Goal: Contribute content

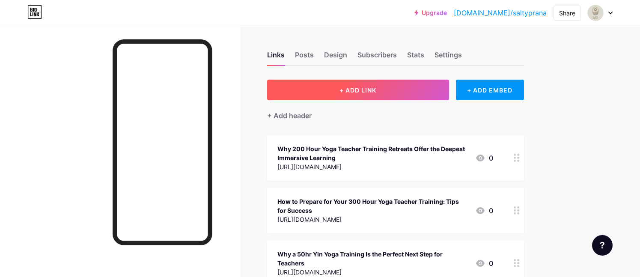
click at [355, 91] on span "+ ADD LINK" at bounding box center [357, 89] width 37 height 7
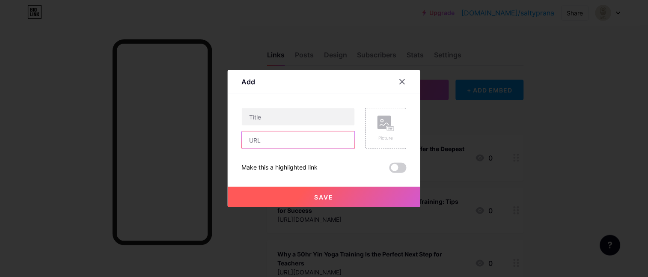
click at [272, 136] on input "text" at bounding box center [298, 139] width 113 height 17
paste input "[URL][DOMAIN_NAME]"
type input "[URL][DOMAIN_NAME]"
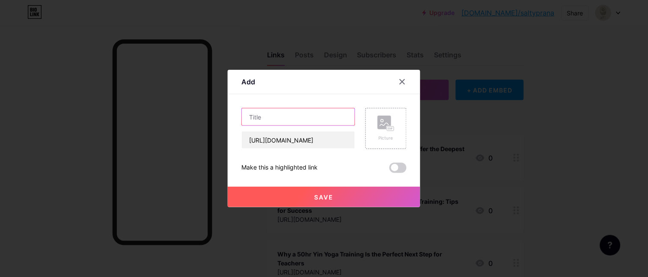
click at [280, 114] on input "text" at bounding box center [298, 116] width 113 height 17
click at [307, 122] on input "text" at bounding box center [298, 116] width 113 height 17
paste input "The Rise of Eco-Conscious 200 Hour Yoga Teacher Training Retreats"
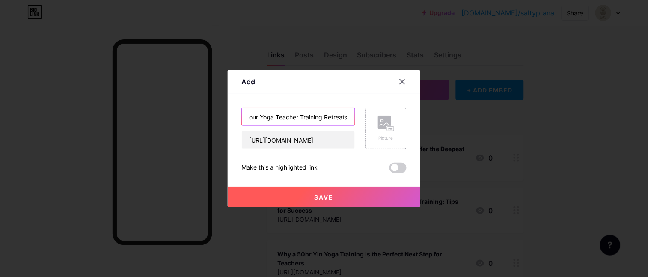
type input "The Rise of Eco-Conscious 200 Hour Yoga Teacher Training Retreats"
click at [326, 201] on button "Save" at bounding box center [324, 197] width 192 height 21
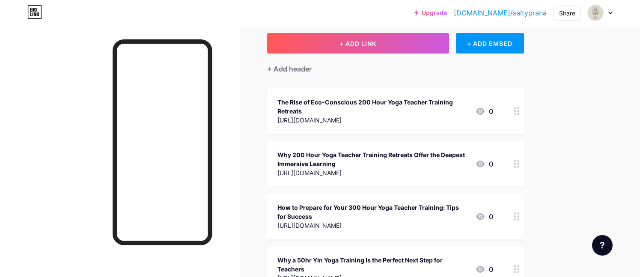
scroll to position [0, 0]
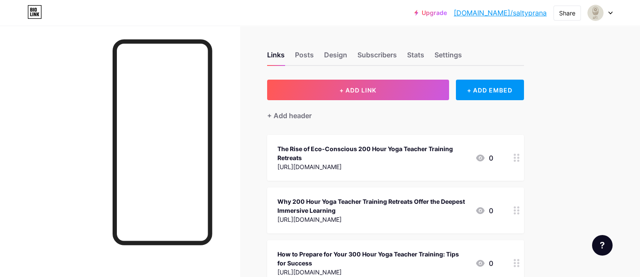
click at [501, 14] on link "[DOMAIN_NAME]/saltyprana" at bounding box center [499, 13] width 93 height 10
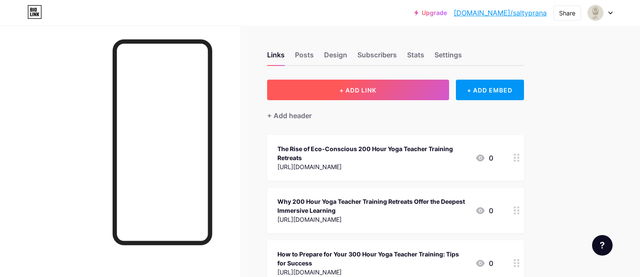
click at [385, 92] on button "+ ADD LINK" at bounding box center [358, 90] width 182 height 21
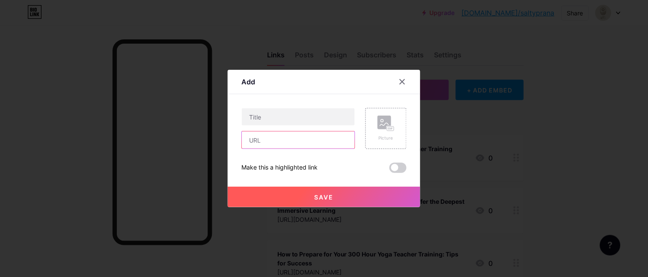
click at [274, 143] on input "text" at bounding box center [298, 139] width 113 height 17
paste input "https://tumblrblog.com/why-2025-is-the-perfect-year-to-do-a-50hr-yin-yoga-teach…"
type input "https://tumblrblog.com/why-2025-is-the-perfect-year-to-do-a-50hr-yin-yoga-teach…"
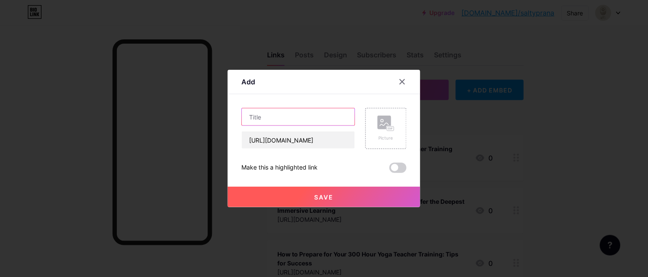
click at [283, 118] on input "text" at bounding box center [298, 116] width 113 height 17
paste input "Why 2025 Is the Perfect Year to Do a 50hr Yin Yoga Teacher Training in Bali"
type input "Why 2025 Is the Perfect Year to Do a 50hr Yin Yoga Teacher Training in Bali"
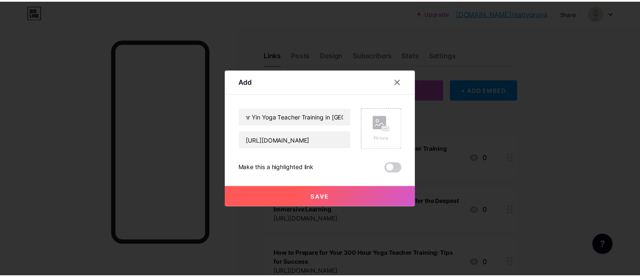
scroll to position [0, 0]
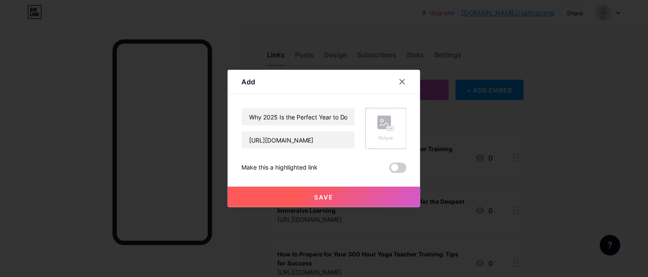
click at [321, 189] on button "Save" at bounding box center [324, 197] width 192 height 21
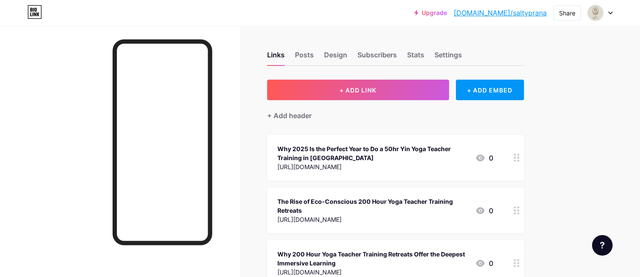
click at [518, 12] on link "[DOMAIN_NAME]/saltyprana" at bounding box center [499, 13] width 93 height 10
